Goal: Information Seeking & Learning: Learn about a topic

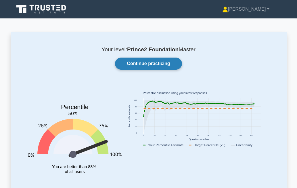
click at [158, 68] on link "Continue practicing" at bounding box center [148, 64] width 67 height 12
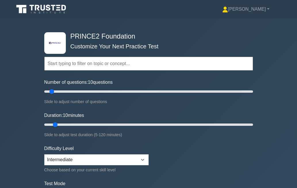
scroll to position [56, 0]
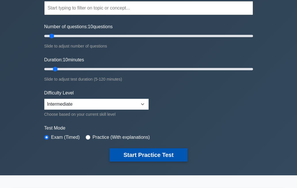
click at [147, 154] on button "Start Practice Test" at bounding box center [149, 154] width 78 height 13
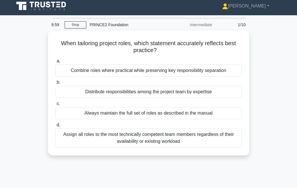
scroll to position [2, 0]
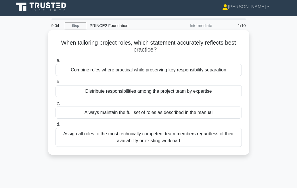
click at [159, 73] on div "Combine roles where practical while preserving key responsibility separation" at bounding box center [149, 70] width 187 height 12
click at [56, 62] on input "a. Combine roles where practical while preserving key responsibility separation" at bounding box center [56, 61] width 0 height 4
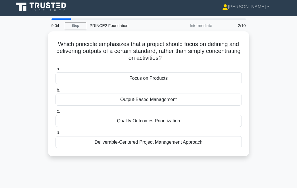
scroll to position [0, 0]
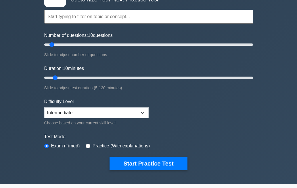
scroll to position [46, 0]
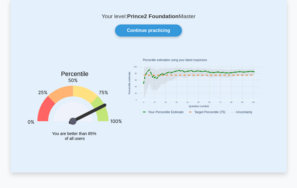
scroll to position [24, 0]
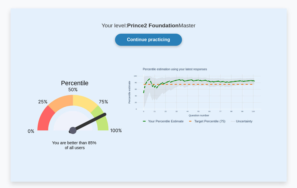
click at [156, 44] on link "Continue practicing" at bounding box center [148, 40] width 67 height 12
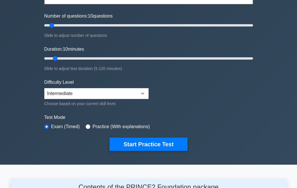
scroll to position [67, 0]
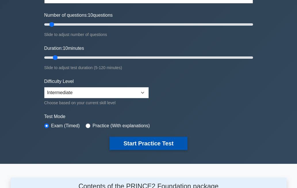
click at [129, 145] on button "Start Practice Test" at bounding box center [149, 143] width 78 height 13
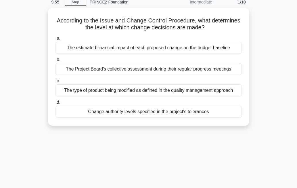
scroll to position [17, 0]
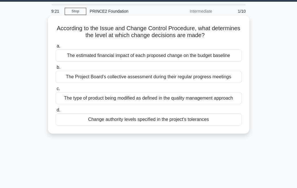
click at [136, 123] on div "Change authority levels specified in the project's tolerances" at bounding box center [149, 119] width 187 height 12
click at [56, 112] on input "d. Change authority levels specified in the project's tolerances" at bounding box center [56, 110] width 0 height 4
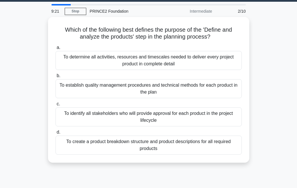
scroll to position [0, 0]
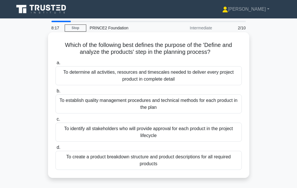
click at [126, 160] on div "To create a product breakdown structure and product descriptions for all requir…" at bounding box center [149, 160] width 187 height 19
click at [56, 149] on input "d. To create a product breakdown structure and product descriptions for all req…" at bounding box center [56, 148] width 0 height 4
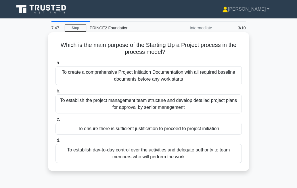
click at [143, 132] on div "To ensure there is sufficient justification to proceed to project initiation" at bounding box center [149, 129] width 187 height 12
click at [56, 121] on input "c. To ensure there is sufficient justification to proceed to project initiation" at bounding box center [56, 119] width 0 height 4
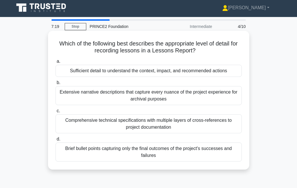
scroll to position [1, 0]
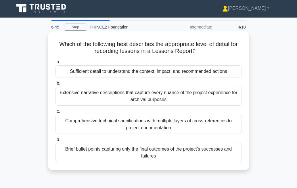
click at [149, 75] on div "Sufficient detail to understand the context, impact, and recommended actions" at bounding box center [149, 71] width 187 height 12
click at [56, 64] on input "a. Sufficient detail to understand the context, impact, and recommended actions" at bounding box center [56, 62] width 0 height 4
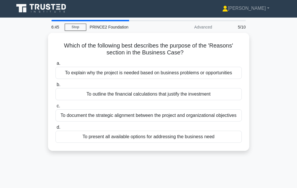
scroll to position [0, 0]
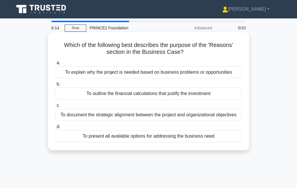
click at [148, 72] on div "To explain why the project is needed based on business problems or opportunities" at bounding box center [149, 72] width 187 height 12
click at [56, 65] on input "a. To explain why the project is needed based on business problems or opportuni…" at bounding box center [56, 63] width 0 height 4
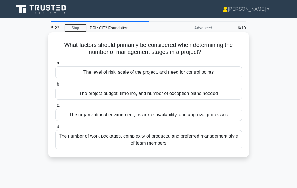
click at [138, 76] on div "The level of risk, scale of the project, and need for control points" at bounding box center [149, 72] width 187 height 12
click at [56, 65] on input "a. The level of risk, scale of the project, and need for control points" at bounding box center [56, 63] width 0 height 4
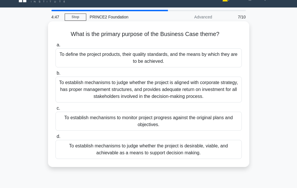
scroll to position [12, 0]
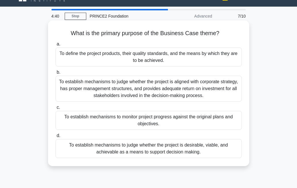
click at [120, 92] on div "To establish mechanisms to judge whether the project is aligned with corporate …" at bounding box center [149, 89] width 187 height 26
click at [56, 74] on input "b. To establish mechanisms to judge whether the project is aligned with corpora…" at bounding box center [56, 73] width 0 height 4
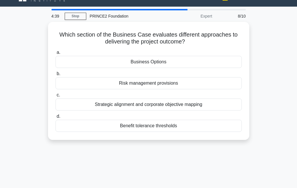
scroll to position [0, 0]
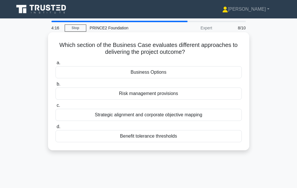
click at [160, 75] on div "Business Options" at bounding box center [149, 72] width 187 height 12
click at [56, 65] on input "a. Business Options" at bounding box center [56, 63] width 0 height 4
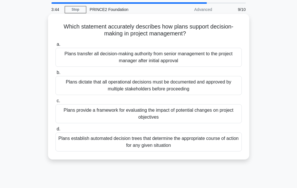
scroll to position [7, 0]
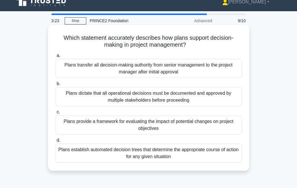
click at [128, 129] on div "Plans provide a framework for evaluating the impact of potential changes on pro…" at bounding box center [149, 124] width 187 height 19
click at [56, 114] on input "c. Plans provide a framework for evaluating the impact of potential changes on …" at bounding box center [56, 112] width 0 height 4
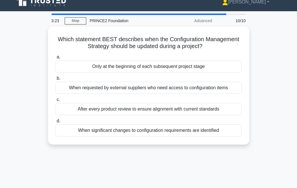
scroll to position [0, 0]
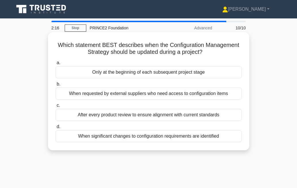
click at [139, 117] on div "After every product review to ensure alignment with current standards" at bounding box center [149, 115] width 187 height 12
click at [56, 107] on input "c. After every product review to ensure alignment with current standards" at bounding box center [56, 106] width 0 height 4
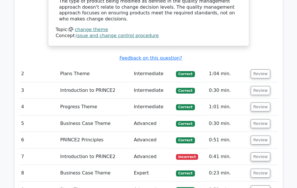
scroll to position [585, 0]
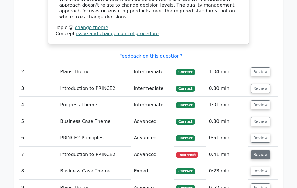
click at [253, 150] on button "Review" at bounding box center [261, 154] width 20 height 9
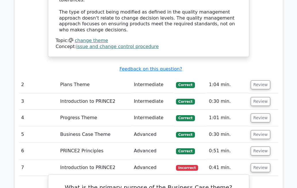
scroll to position [573, 0]
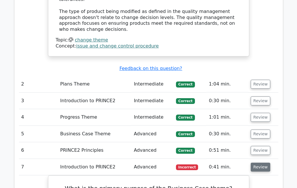
click at [254, 163] on button "Review" at bounding box center [261, 167] width 20 height 9
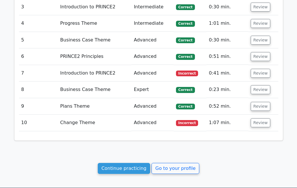
scroll to position [667, 0]
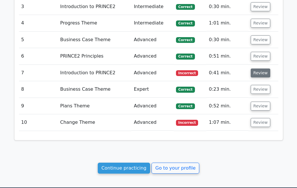
click at [255, 69] on button "Review" at bounding box center [261, 73] width 20 height 9
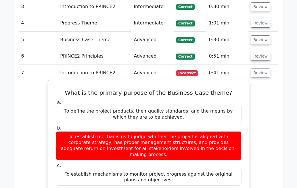
drag, startPoint x: 75, startPoint y: 56, endPoint x: 210, endPoint y: 168, distance: 175.9
copy div "What is the primary purpose of the Business Case theme? a. To define the projec…"
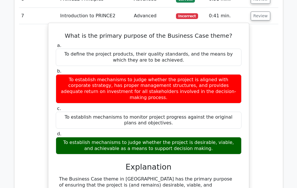
scroll to position [746, 0]
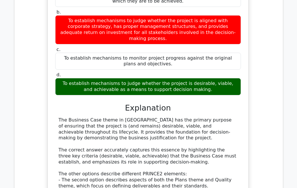
scroll to position [782, 0]
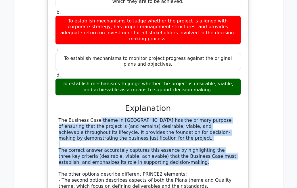
drag, startPoint x: 58, startPoint y: 77, endPoint x: 163, endPoint y: 119, distance: 113.1
click at [163, 119] on div "The Business Case theme in [GEOGRAPHIC_DATA] has the primary purpose of ensurin…" at bounding box center [148, 171] width 186 height 108
copy div "The Business Case theme in [GEOGRAPHIC_DATA] has the primary purpose of ensurin…"
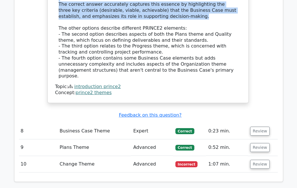
scroll to position [991, 0]
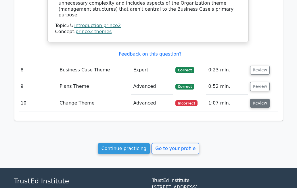
click at [259, 99] on button "Review" at bounding box center [261, 103] width 20 height 9
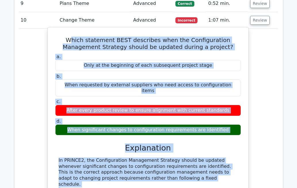
scroll to position [1091, 0]
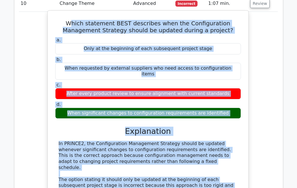
drag, startPoint x: 60, startPoint y: 60, endPoint x: 231, endPoint y: 57, distance: 170.8
click at [231, 57] on div "Which statement BEST describes when the Configuration Management Strategy shoul…" at bounding box center [148, 144] width 196 height 263
copy div "hich statement BEST describes when the Configuration Management Strategy should…"
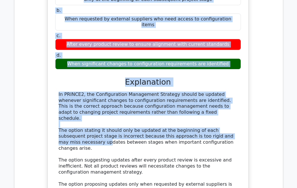
scroll to position [1261, 0]
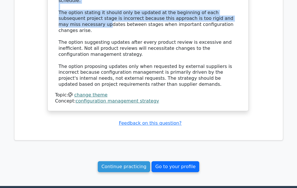
click at [176, 161] on link "Go to your profile" at bounding box center [176, 166] width 48 height 11
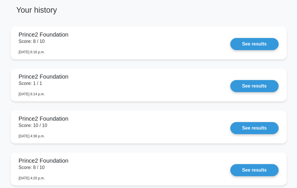
scroll to position [301, 0]
